Goal: Entertainment & Leisure: Consume media (video, audio)

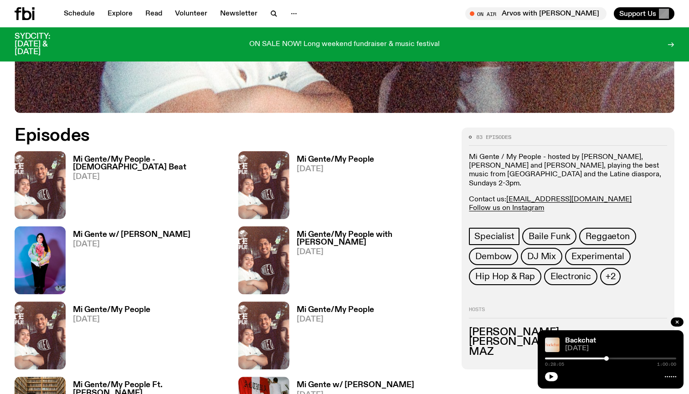
scroll to position [388, 0]
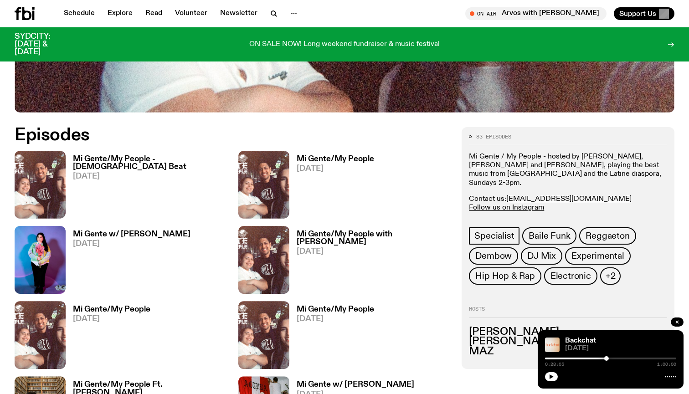
click at [86, 188] on link "Mi Gente/My People - [DEMOGRAPHIC_DATA] Beat [DATE]" at bounding box center [147, 186] width 162 height 63
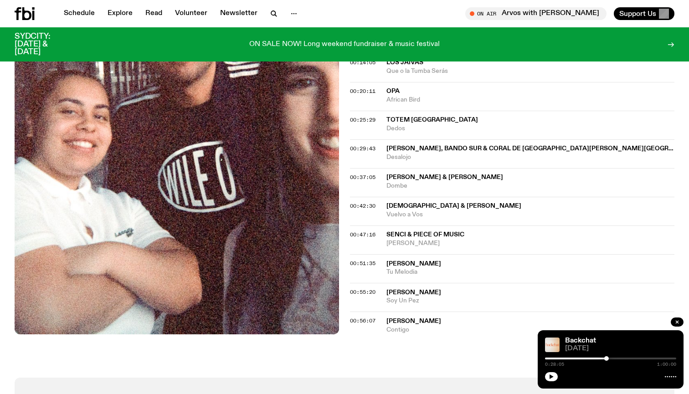
scroll to position [411, 0]
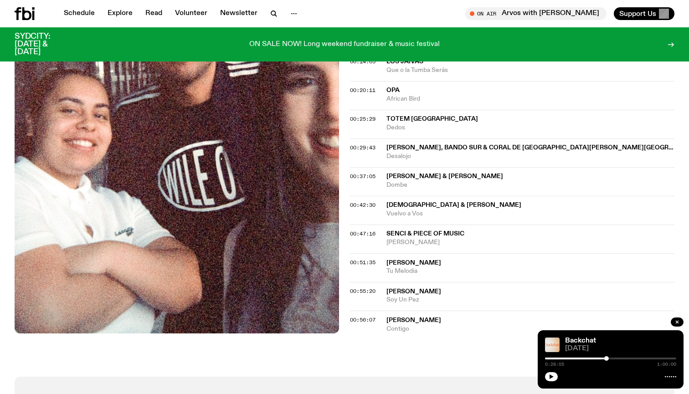
click at [428, 202] on span "[DEMOGRAPHIC_DATA] & [PERSON_NAME]" at bounding box center [454, 205] width 135 height 6
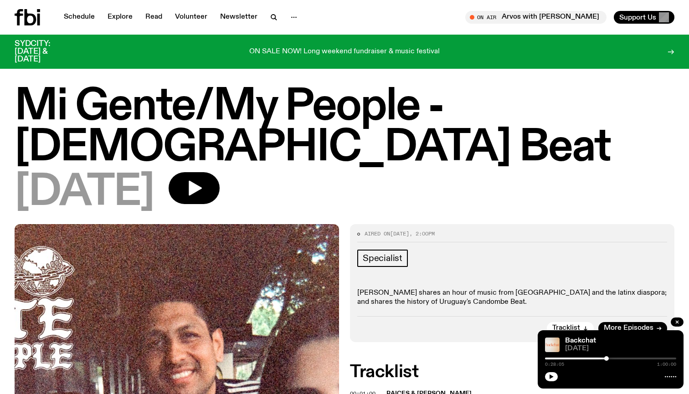
scroll to position [0, 0]
click at [220, 190] on button "button" at bounding box center [194, 188] width 51 height 32
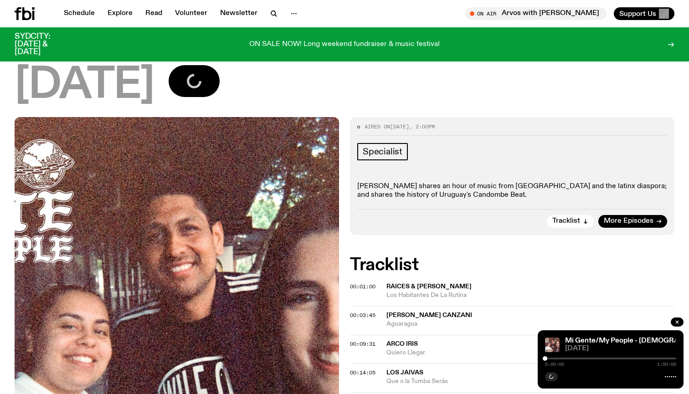
scroll to position [144, 0]
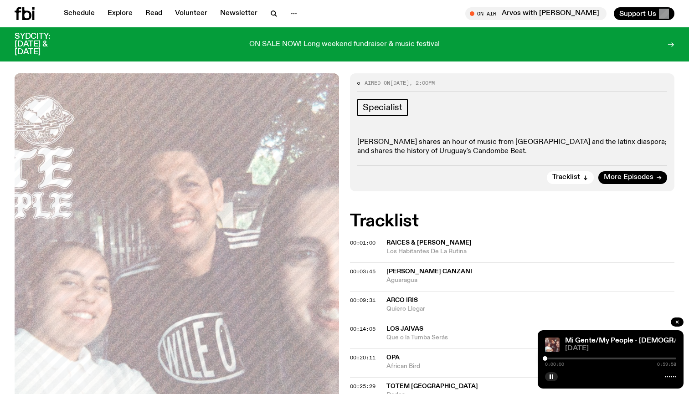
click at [560, 357] on div "0:00:00 0:59:58" at bounding box center [610, 361] width 131 height 11
click at [554, 358] on div at bounding box center [489, 359] width 131 height 2
click at [566, 358] on div at bounding box center [522, 359] width 131 height 2
click at [582, 357] on div "0:09:23 0:59:58" at bounding box center [610, 361] width 131 height 11
click at [579, 360] on div "0:09:24 0:59:58" at bounding box center [610, 361] width 131 height 11
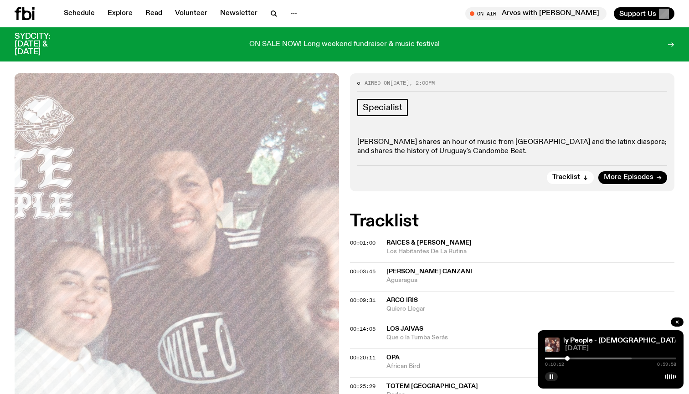
click at [569, 358] on div at bounding box center [567, 359] width 5 height 5
click at [573, 358] on div at bounding box center [572, 359] width 5 height 5
drag, startPoint x: 573, startPoint y: 358, endPoint x: 582, endPoint y: 358, distance: 9.6
click at [582, 358] on div at bounding box center [582, 359] width 5 height 5
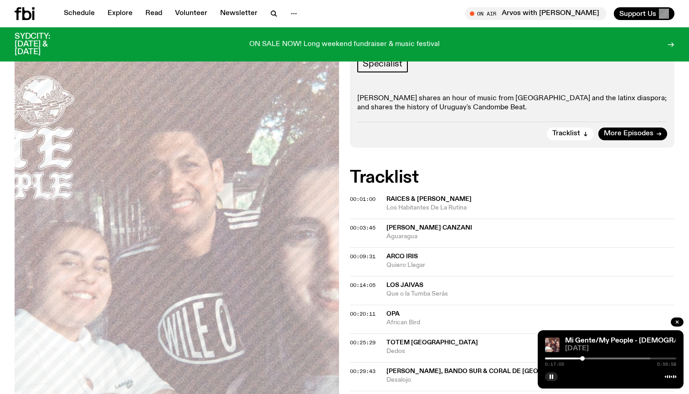
scroll to position [194, 0]
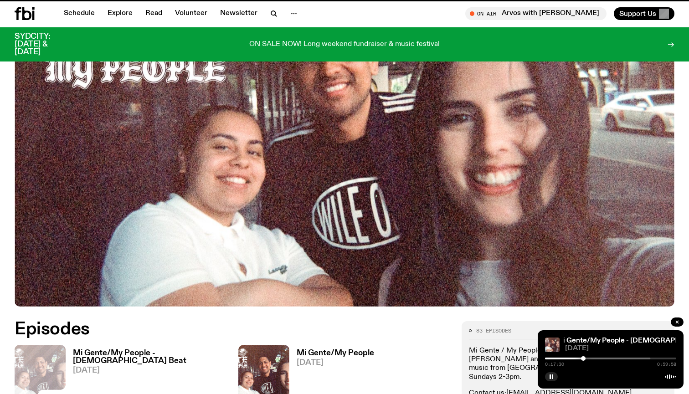
scroll to position [388, 0]
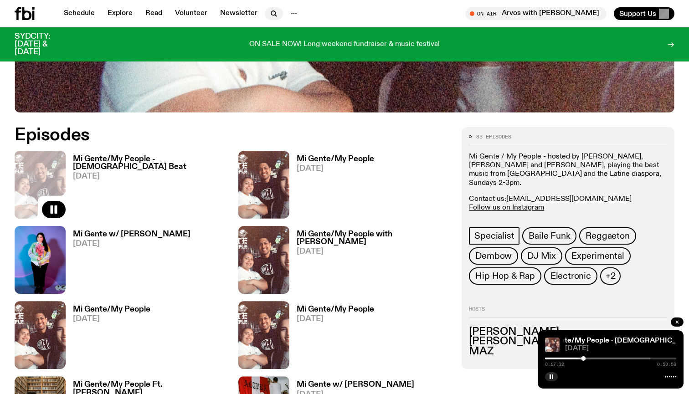
click at [270, 14] on icon "button" at bounding box center [274, 13] width 11 height 11
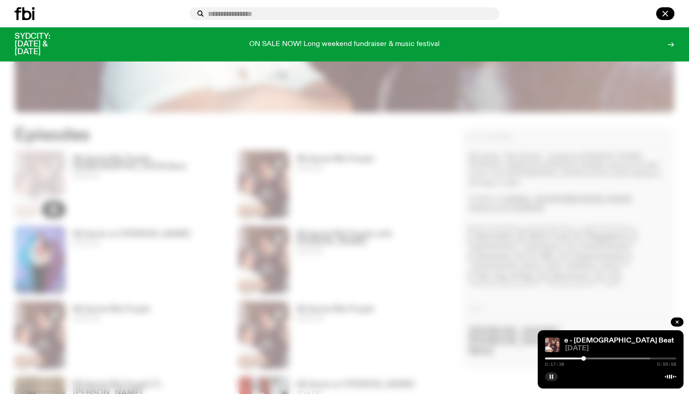
click at [550, 375] on icon "button" at bounding box center [551, 376] width 5 height 5
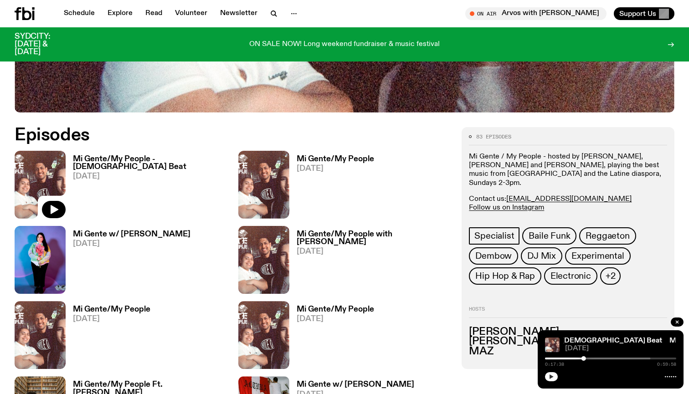
click at [552, 379] on icon "button" at bounding box center [551, 376] width 5 height 5
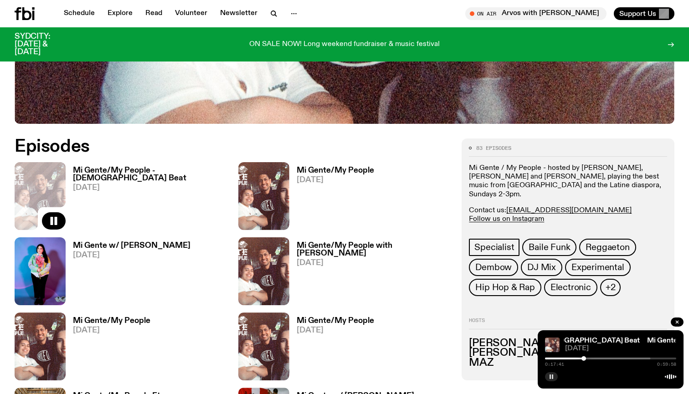
scroll to position [376, 0]
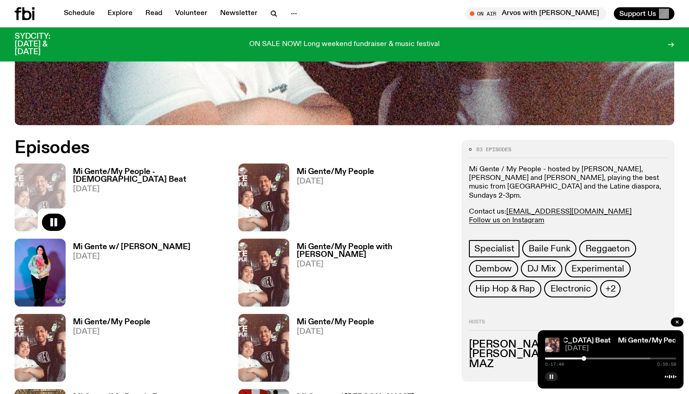
click at [551, 375] on rect "button" at bounding box center [550, 377] width 1 height 5
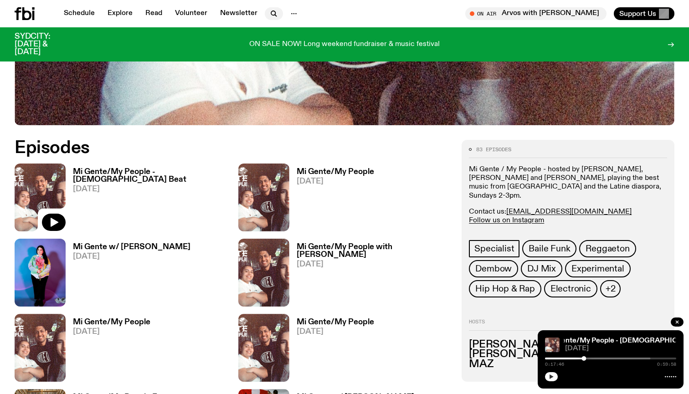
click at [270, 17] on icon "button" at bounding box center [274, 13] width 11 height 11
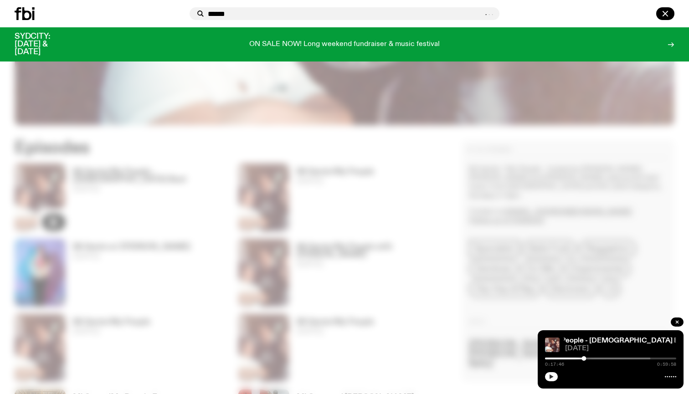
type input "******"
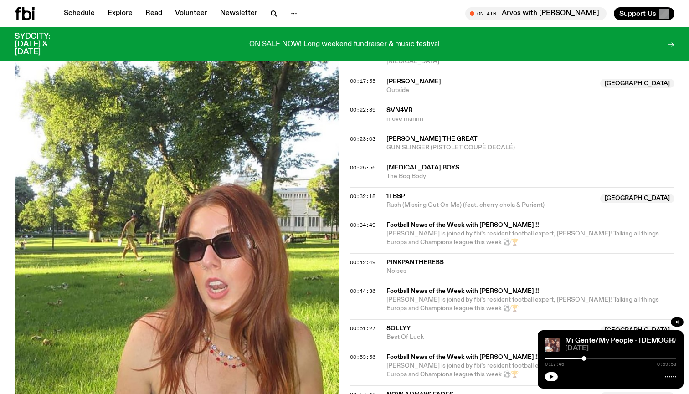
scroll to position [419, 0]
click at [419, 220] on span "Football News of the Week with Josh Di Matteo !!" at bounding box center [528, 224] width 283 height 9
click at [272, 13] on icon "button" at bounding box center [274, 13] width 11 height 11
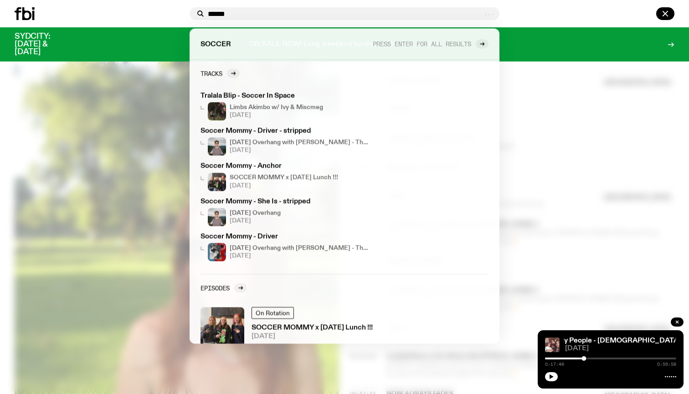
type input "******"
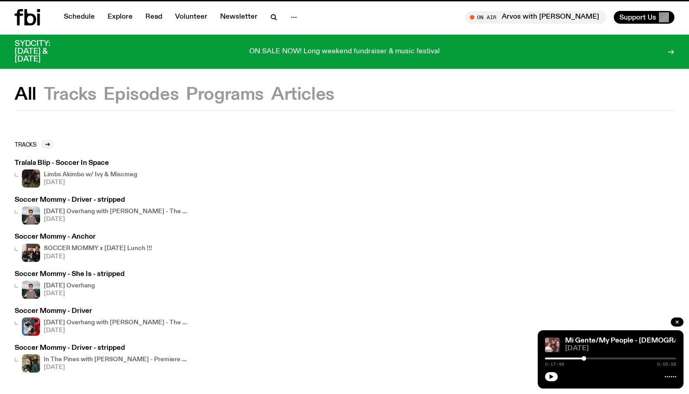
scroll to position [419, 0]
